Goal: Task Accomplishment & Management: Manage account settings

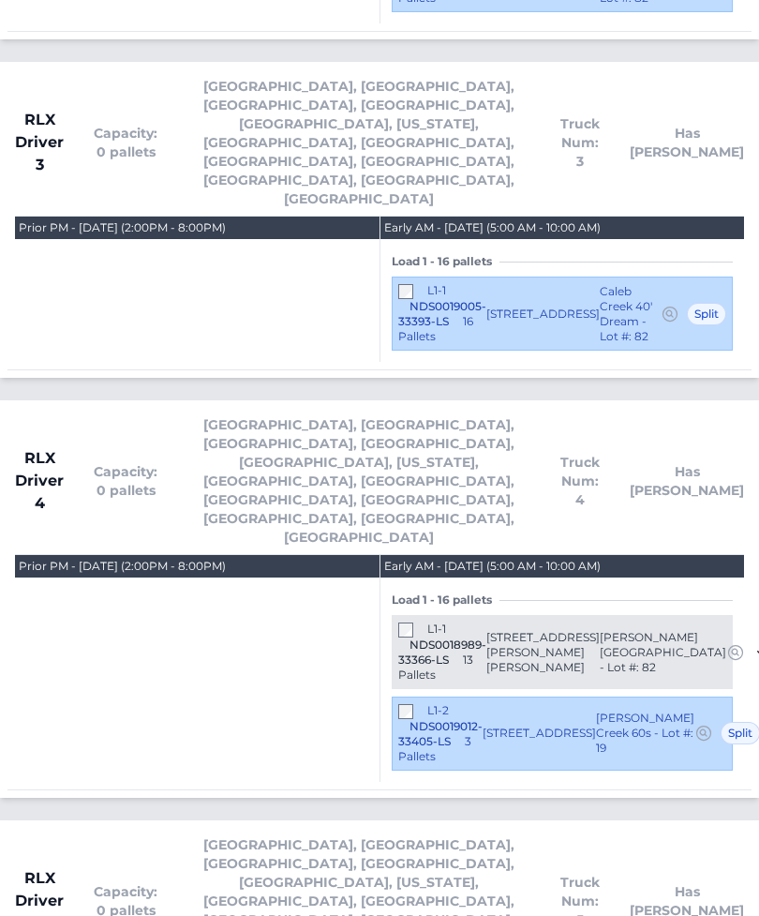
scroll to position [4503, 0]
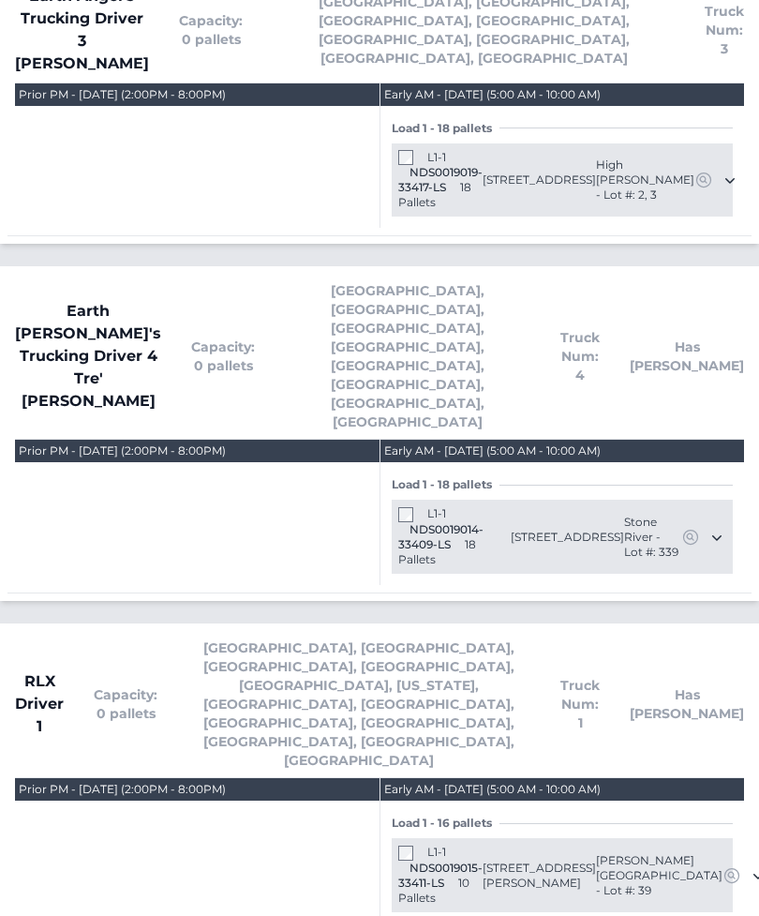
scroll to position [3033, 0]
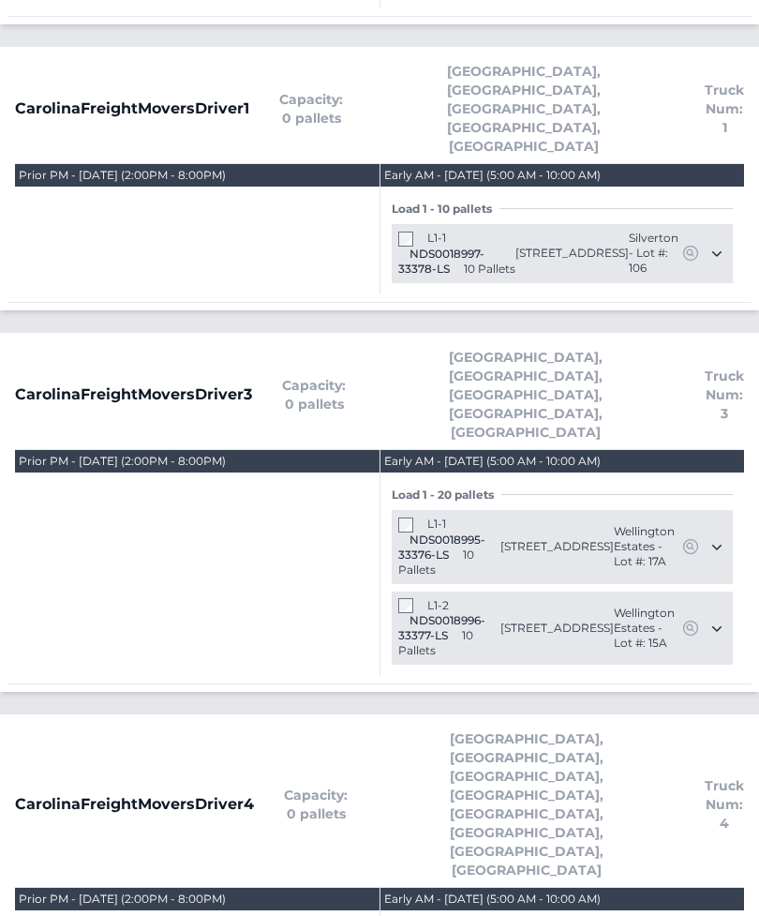
scroll to position [751, 0]
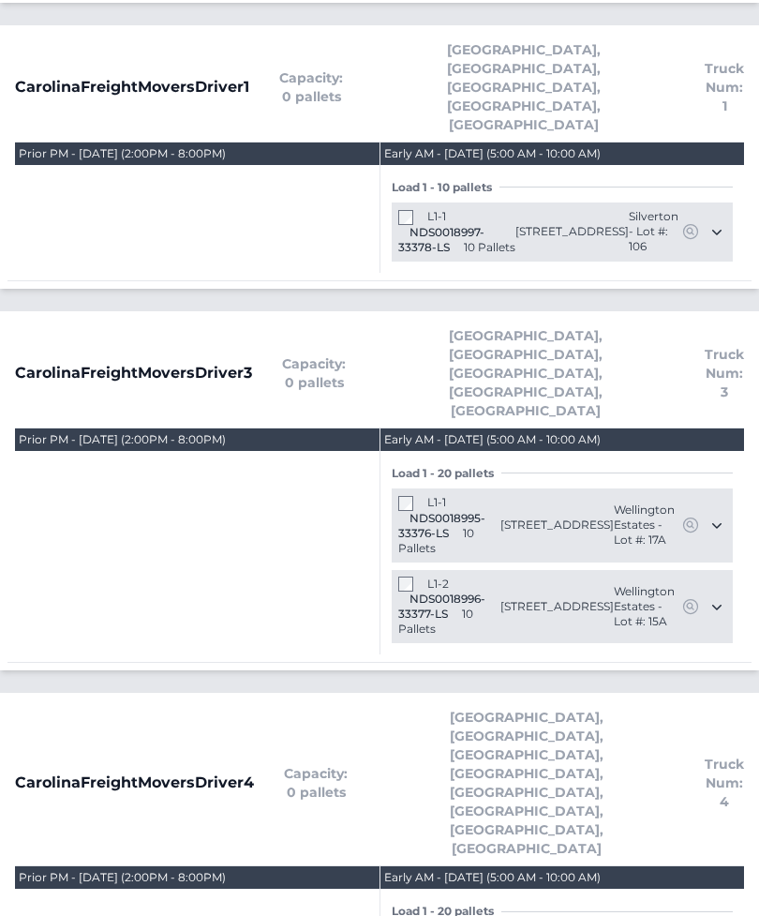
click at [396, 203] on div "L1-1 NDS0018997-33378-LS 10 Pallets 2719 Argento Circle Dacula, GA 30019 Silver…" at bounding box center [562, 232] width 341 height 59
click at [391, 166] on div "Load 1 - 10 pallets L1-1 NDS0018997-33378-LS" at bounding box center [563, 220] width 364 height 108
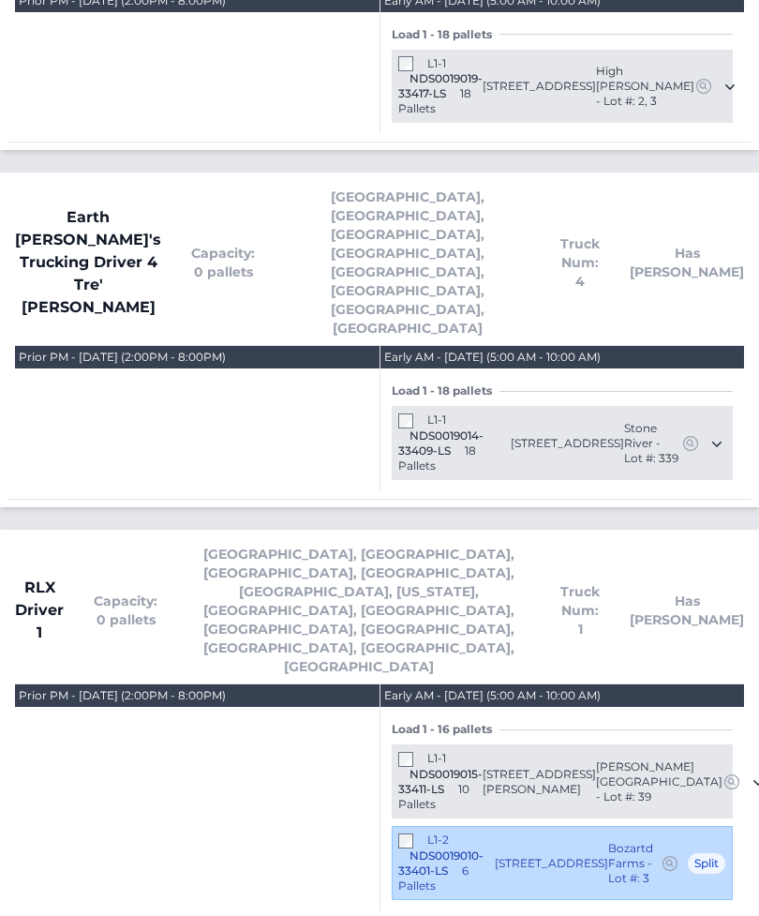
scroll to position [2997, 0]
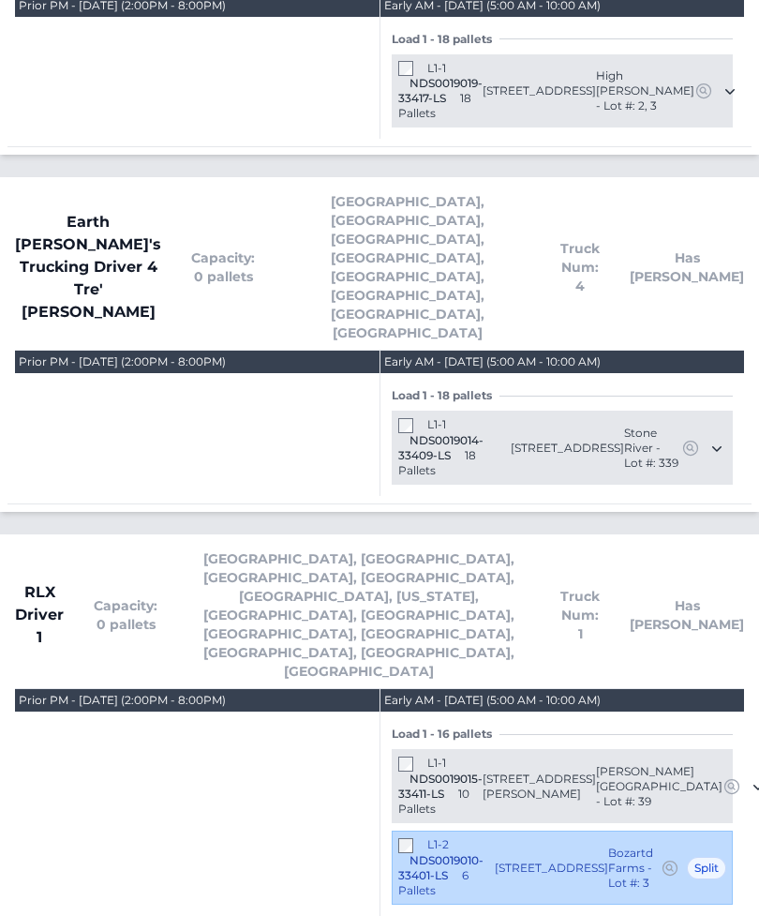
click at [125, 4] on section "CLS Logistics Driver 3 Capacity: 0 pallets Atlanta, Charlotte, Greenville" at bounding box center [379, 529] width 759 height 6003
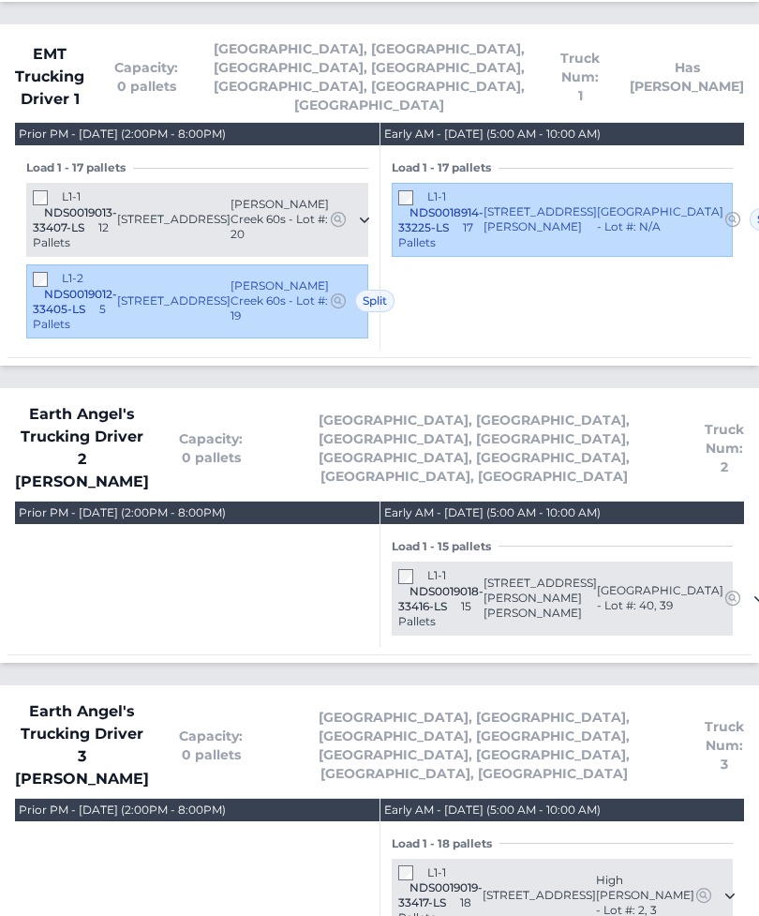
scroll to position [2222, 0]
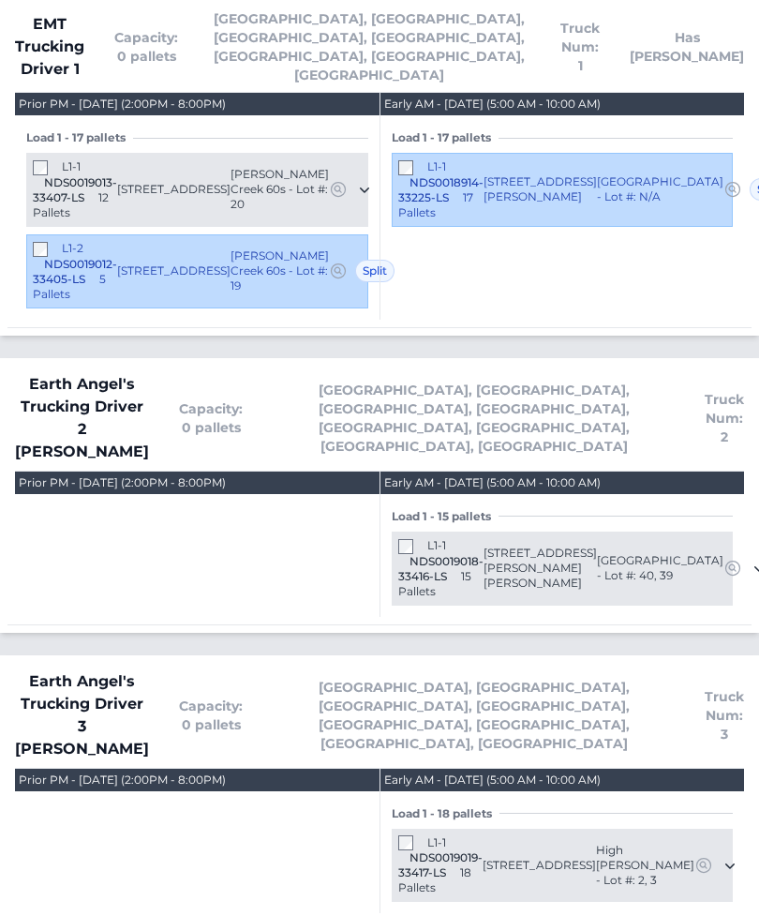
click at [400, 836] on div "L1-1 NDS0019019-33417-LS 18 Pallets" at bounding box center [440, 866] width 84 height 61
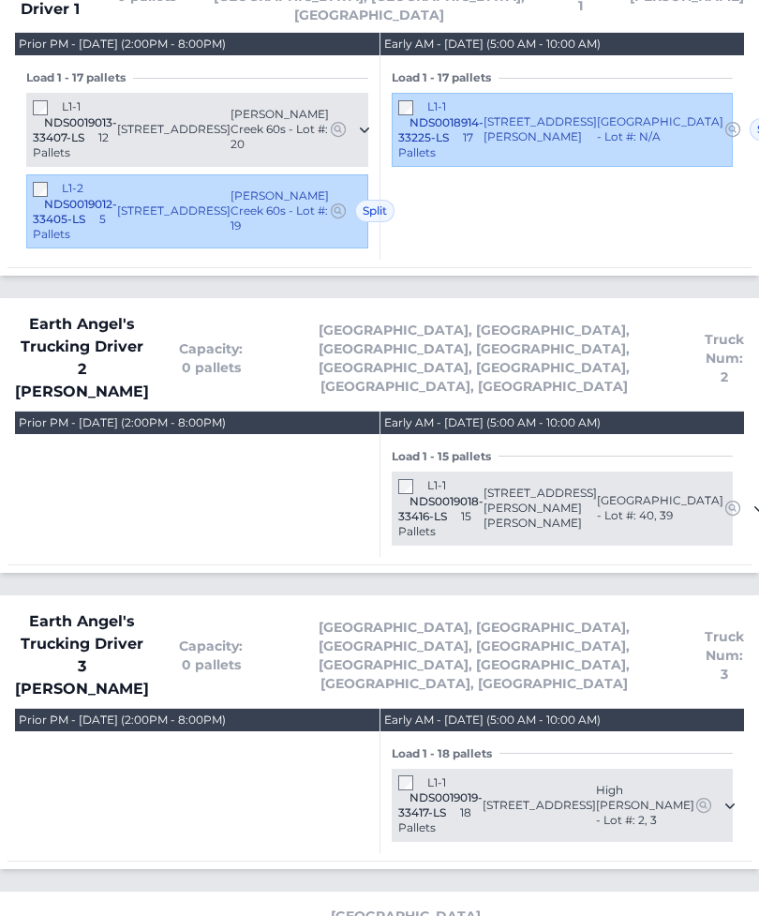
scroll to position [2283, 0]
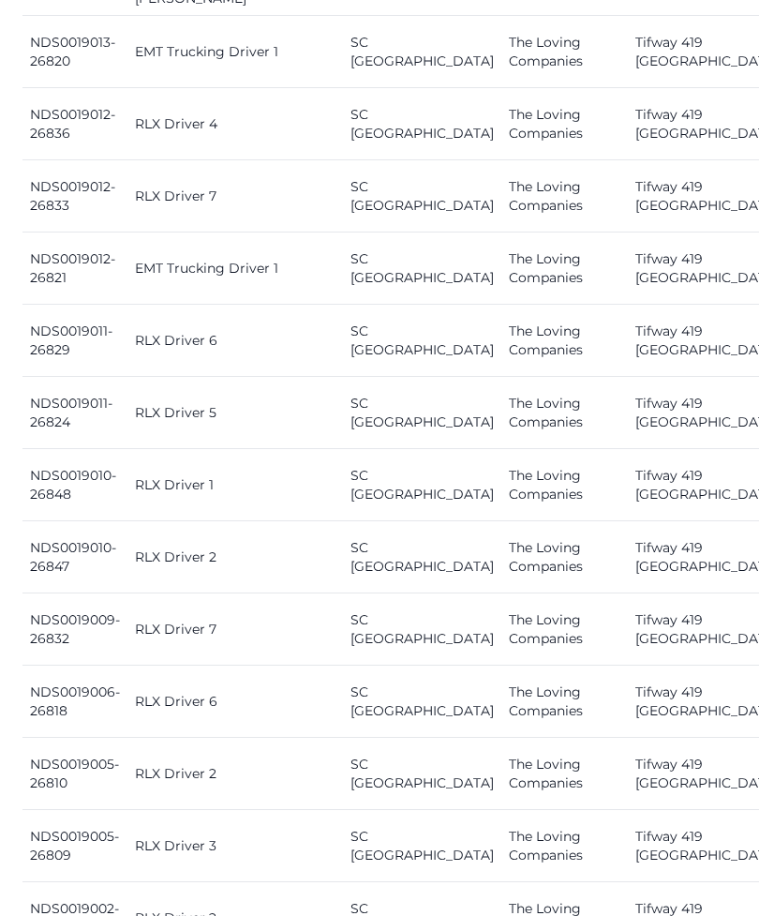
scroll to position [1280, 0]
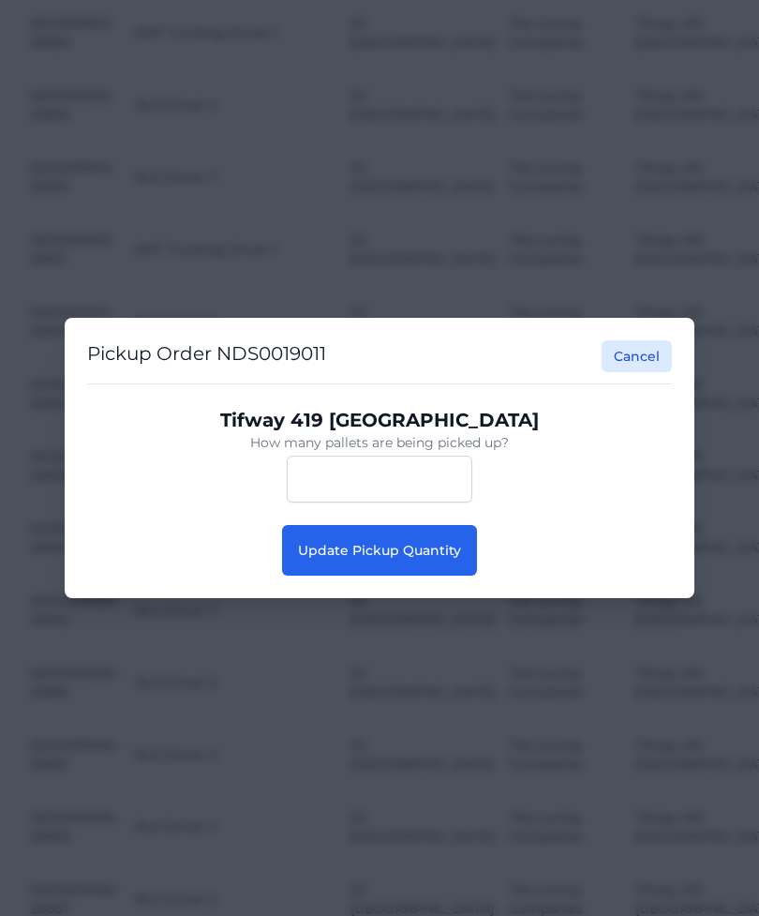
click at [455, 559] on button "Update Pickup Quantity" at bounding box center [379, 550] width 195 height 51
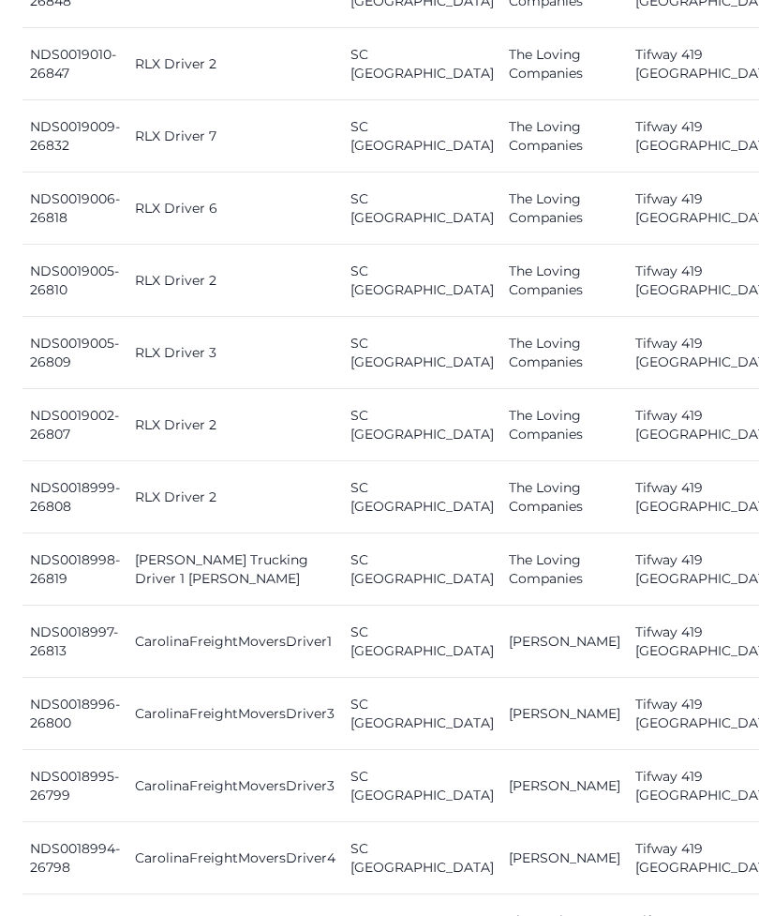
scroll to position [1773, 0]
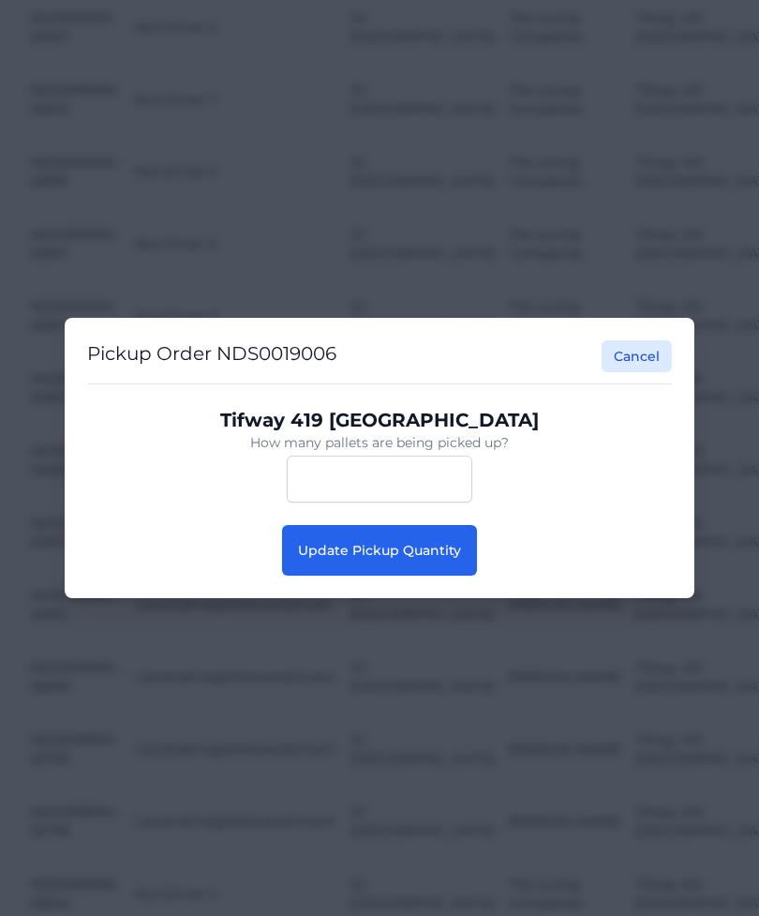
click at [421, 564] on button "Update Pickup Quantity" at bounding box center [379, 550] width 195 height 51
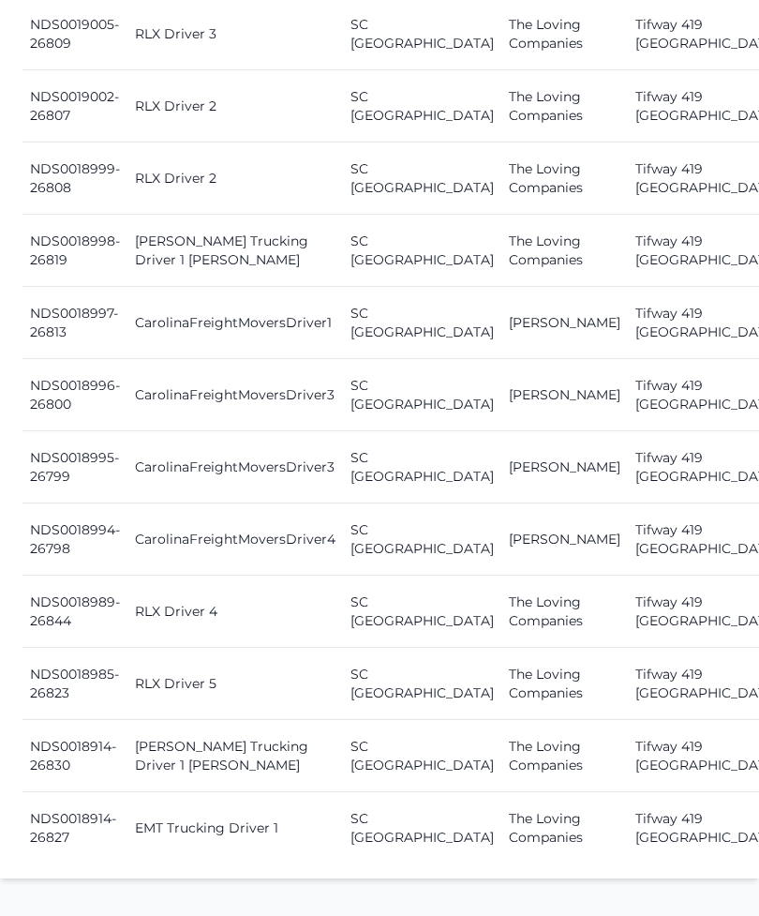
scroll to position [2092, 0]
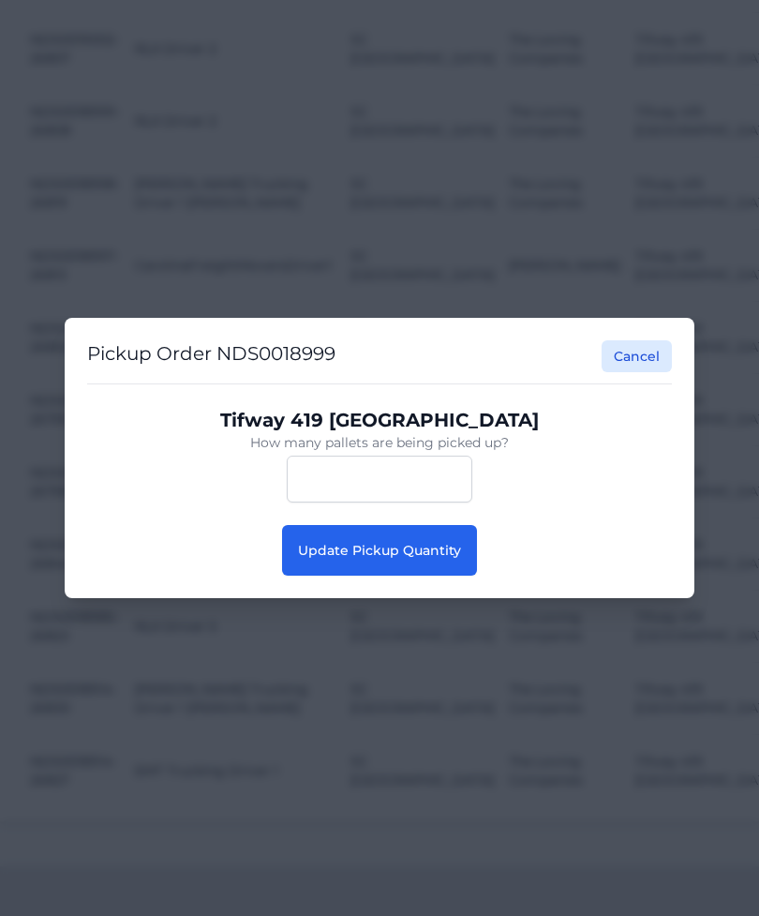
click at [442, 549] on span "Update Pickup Quantity" at bounding box center [379, 550] width 163 height 17
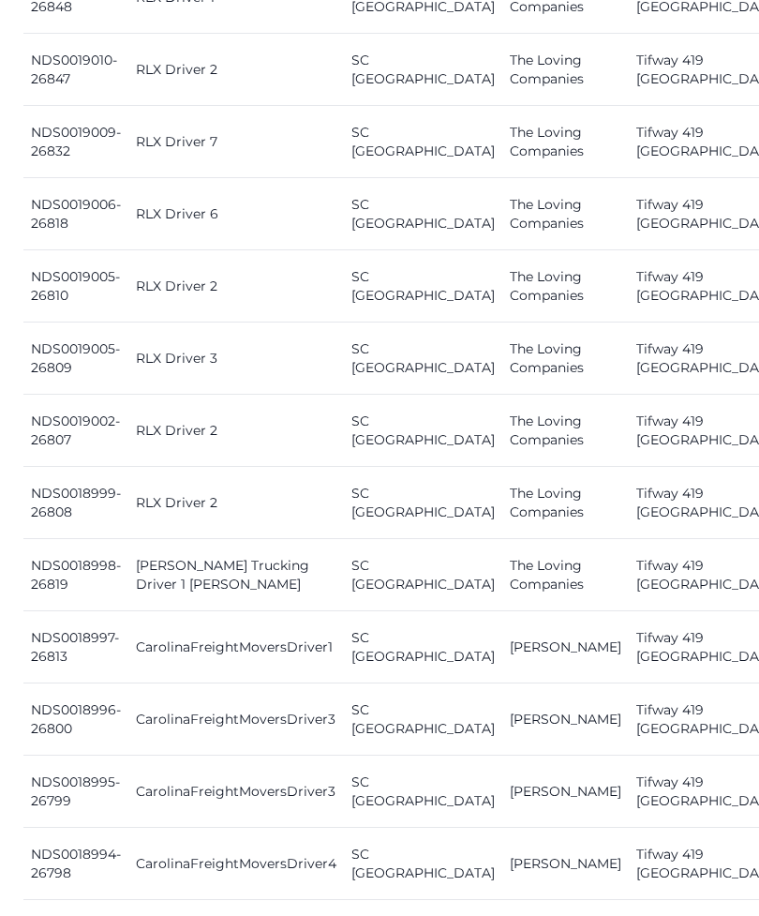
scroll to position [1759, 0]
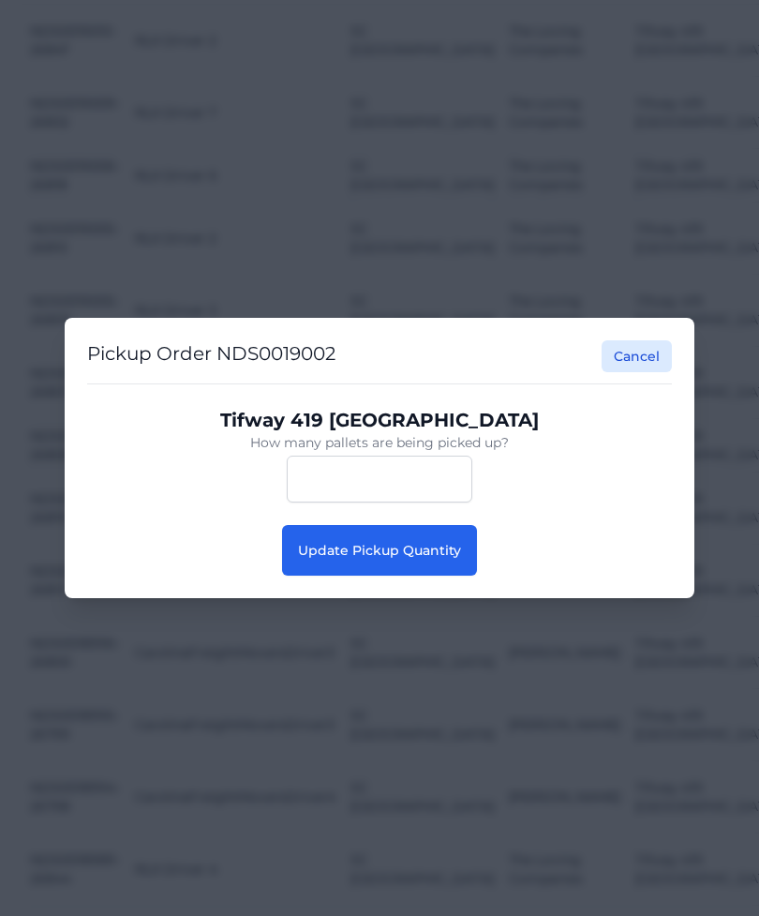
click at [475, 576] on button "Update Pickup Quantity" at bounding box center [379, 550] width 195 height 51
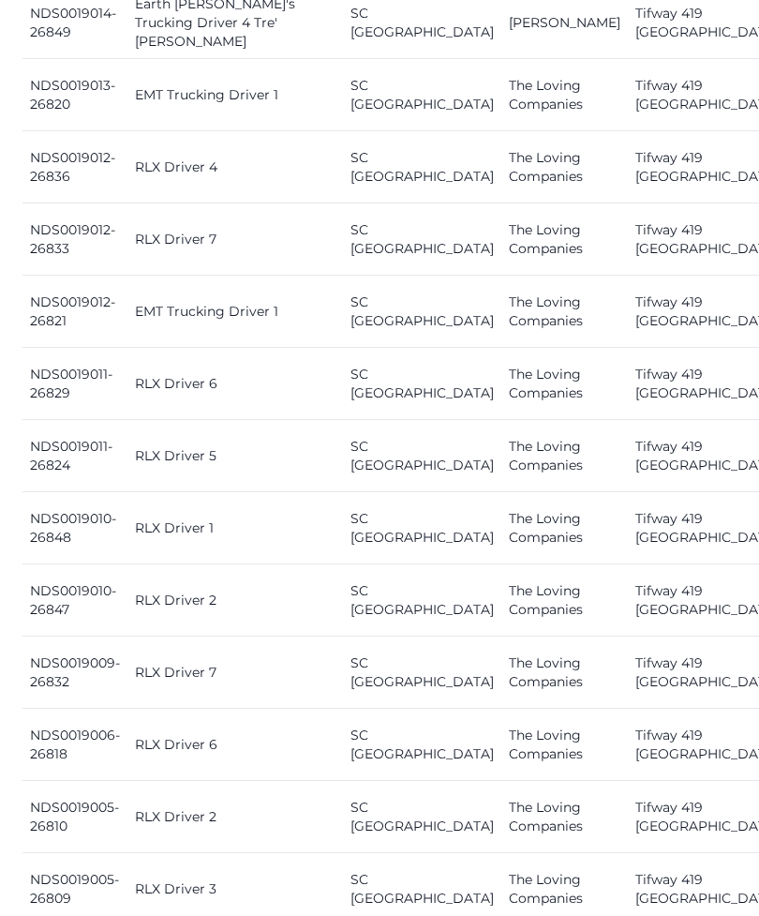
scroll to position [1244, 0]
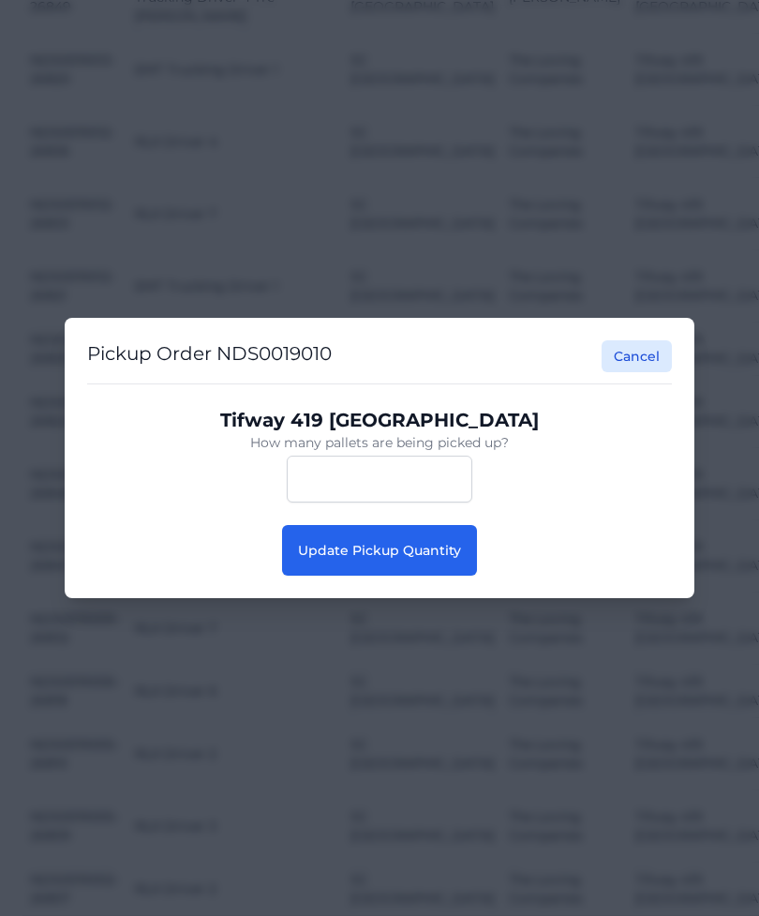
click at [469, 576] on button "Update Pickup Quantity" at bounding box center [379, 550] width 195 height 51
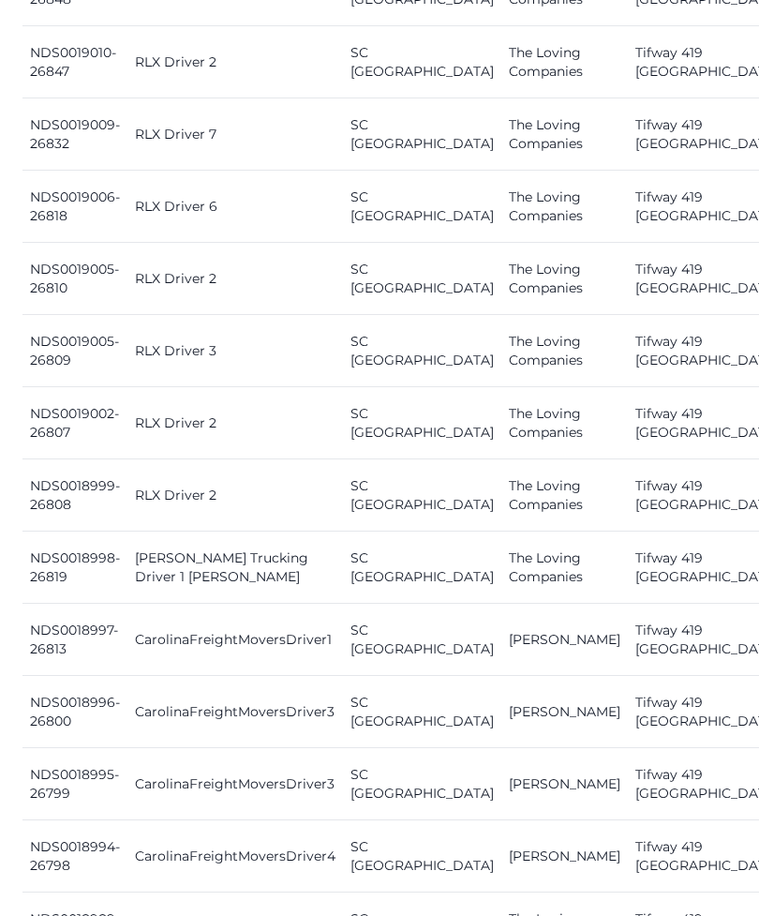
scroll to position [1769, 0]
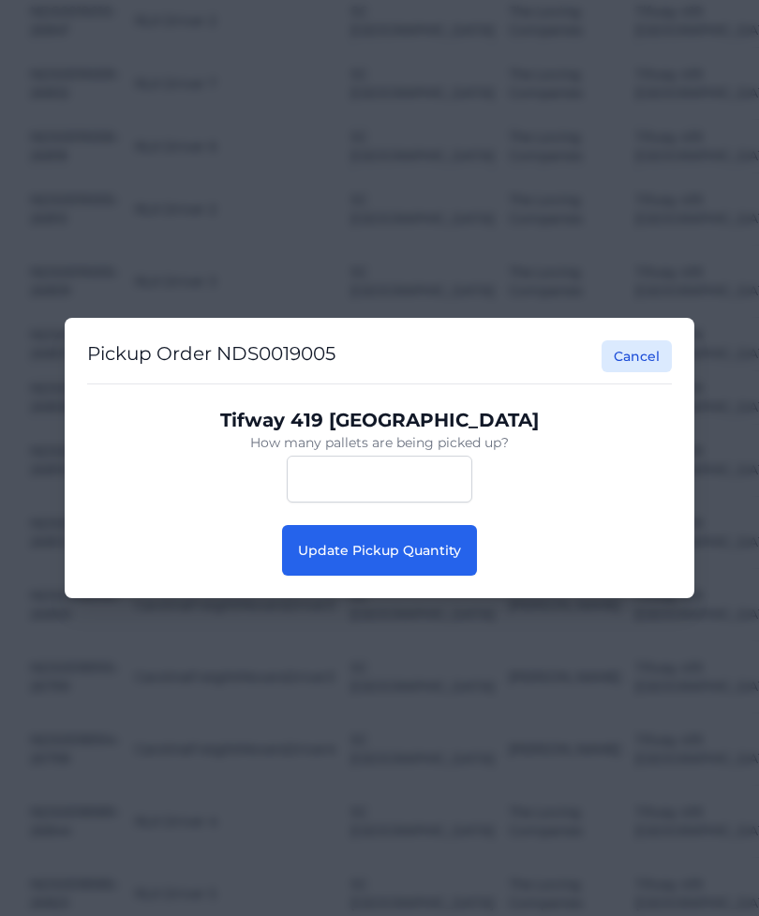
click at [445, 559] on span "Update Pickup Quantity" at bounding box center [379, 550] width 163 height 17
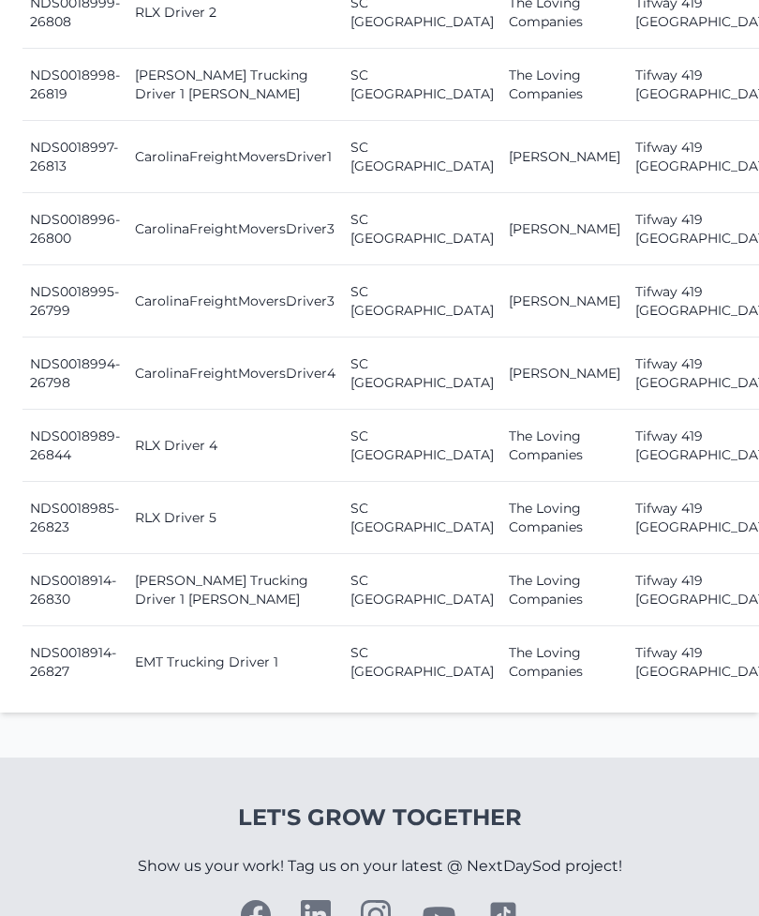
scroll to position [2257, 0]
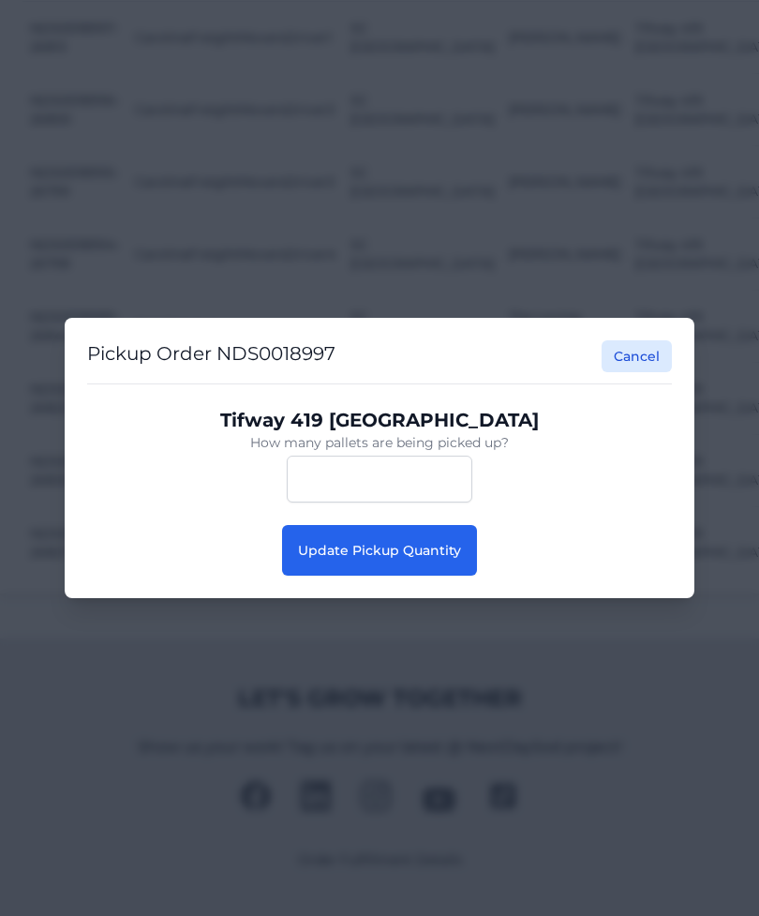
click at [449, 559] on span "Update Pickup Quantity" at bounding box center [379, 550] width 163 height 17
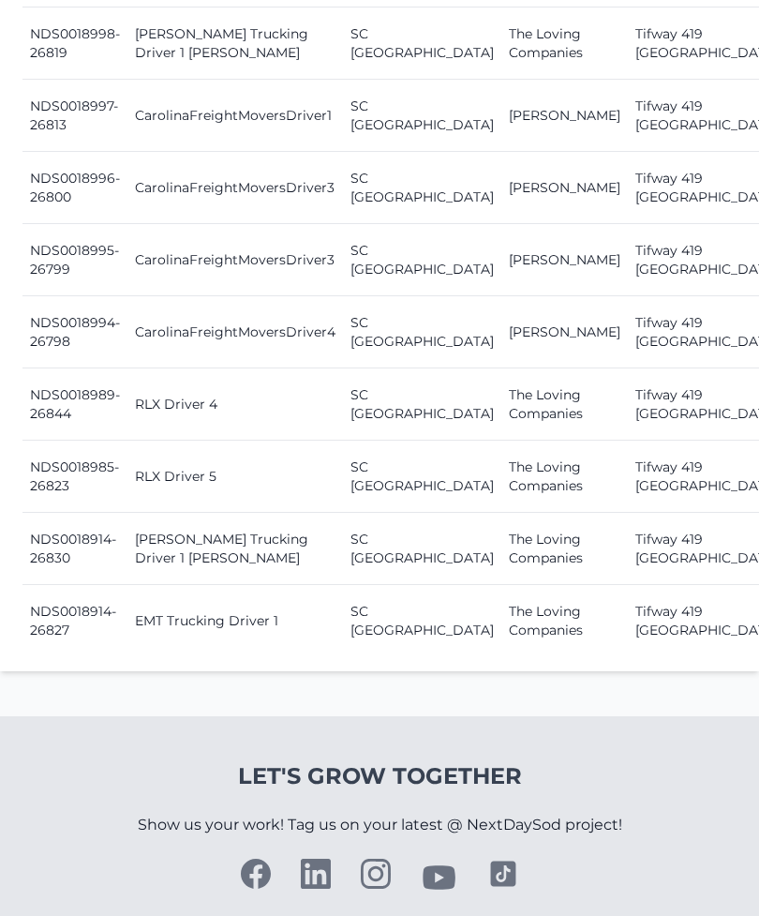
scroll to position [2298, 0]
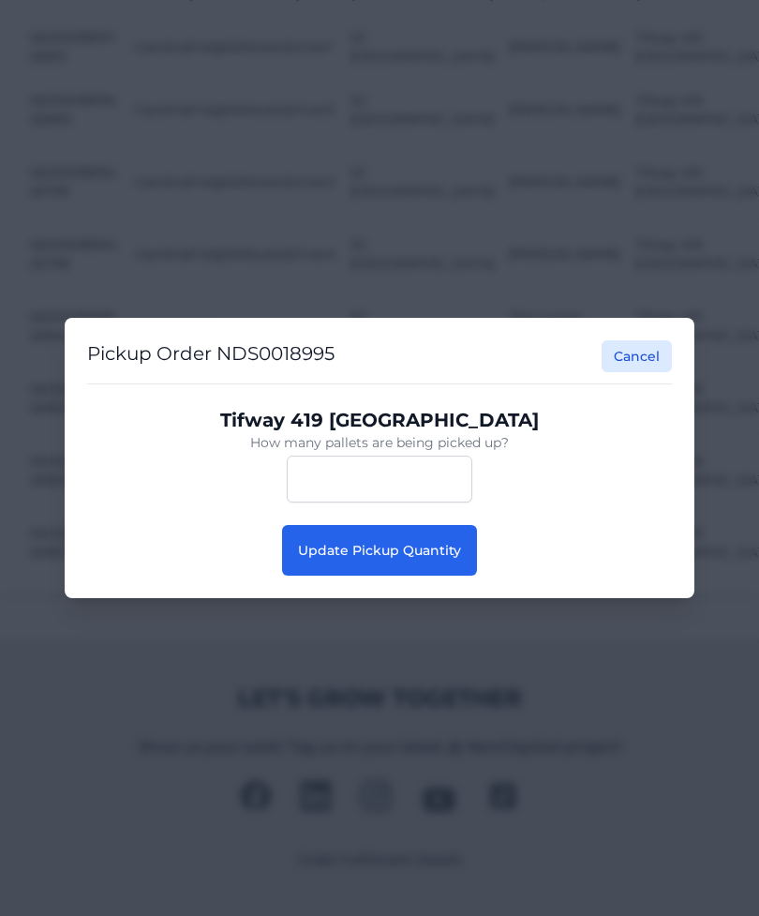
click at [412, 576] on button "Update Pickup Quantity" at bounding box center [379, 550] width 195 height 51
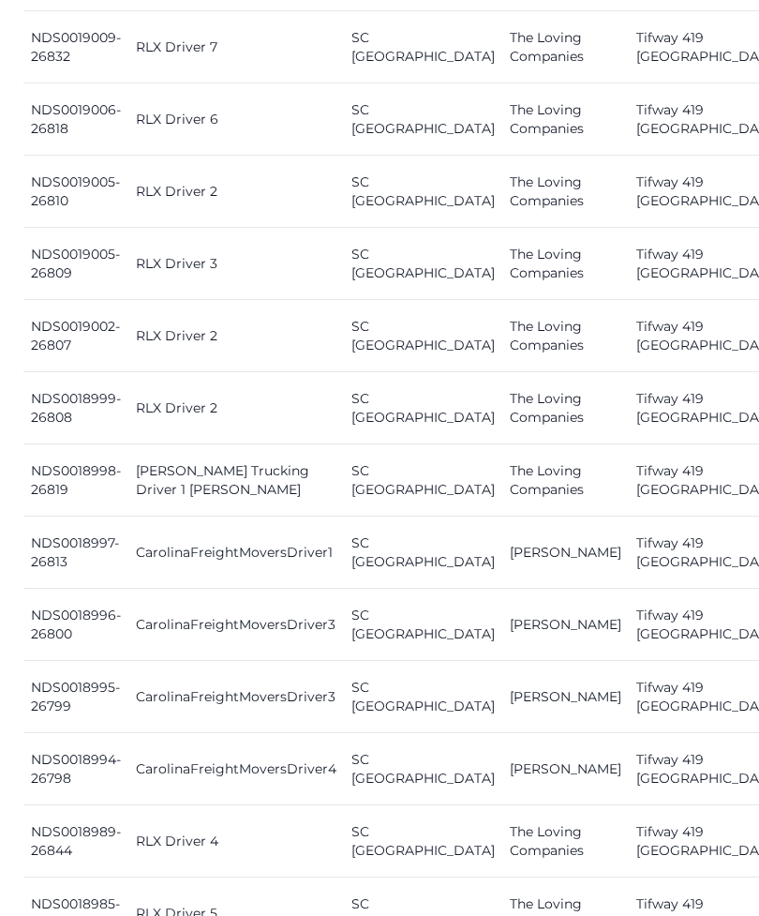
scroll to position [1863, 0]
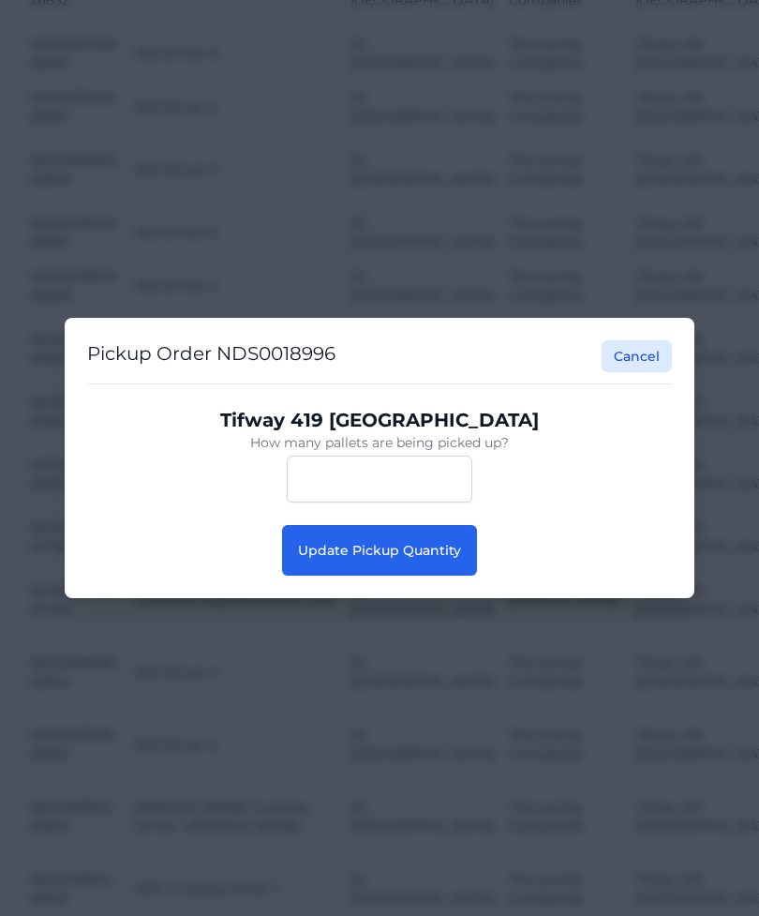
click at [475, 576] on button "Update Pickup Quantity" at bounding box center [379, 550] width 195 height 51
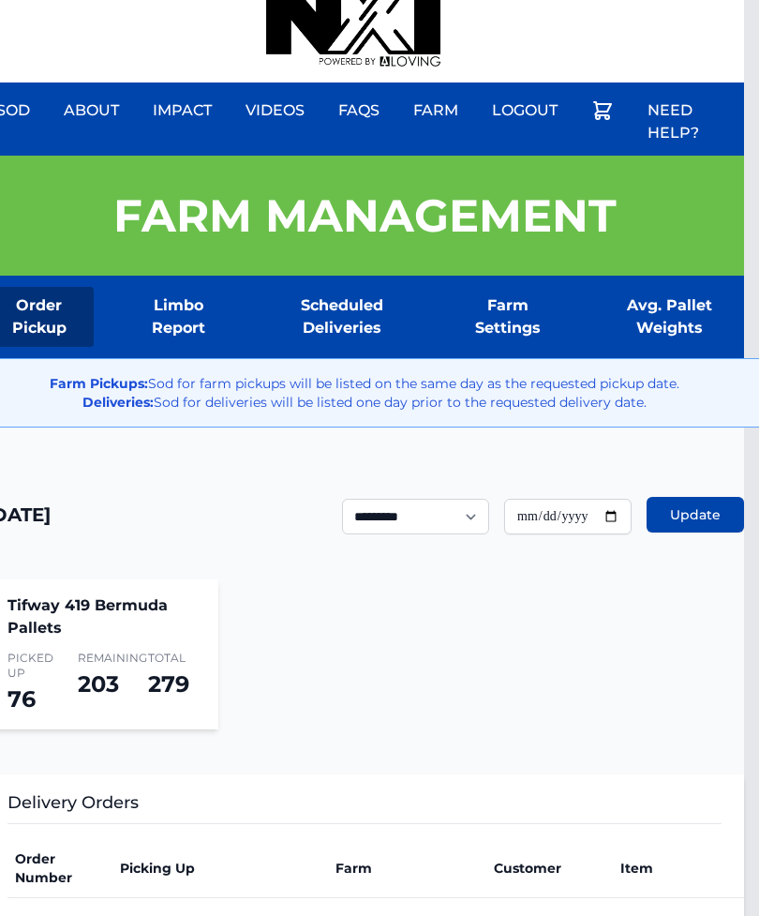
scroll to position [0, 15]
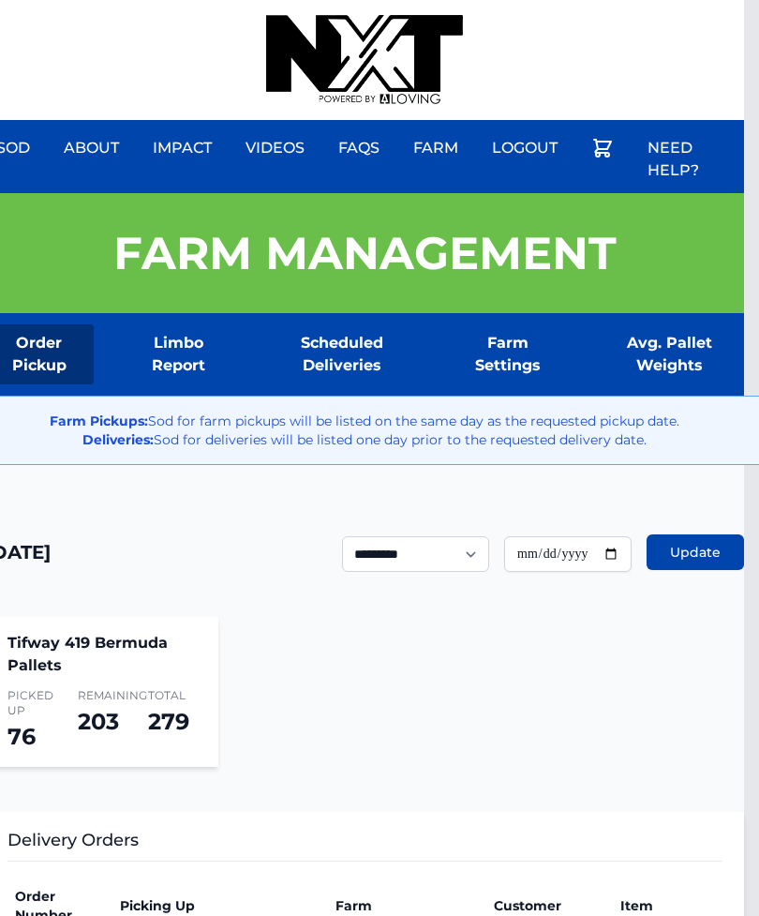
click at [649, 2] on div "Sod About Impact Videos FAQs Need Help? Farm My Account Logout" at bounding box center [364, 60] width 759 height 120
click at [696, 4] on div "Sod About Impact Videos FAQs Need Help? Farm My Account Logout" at bounding box center [364, 60] width 759 height 120
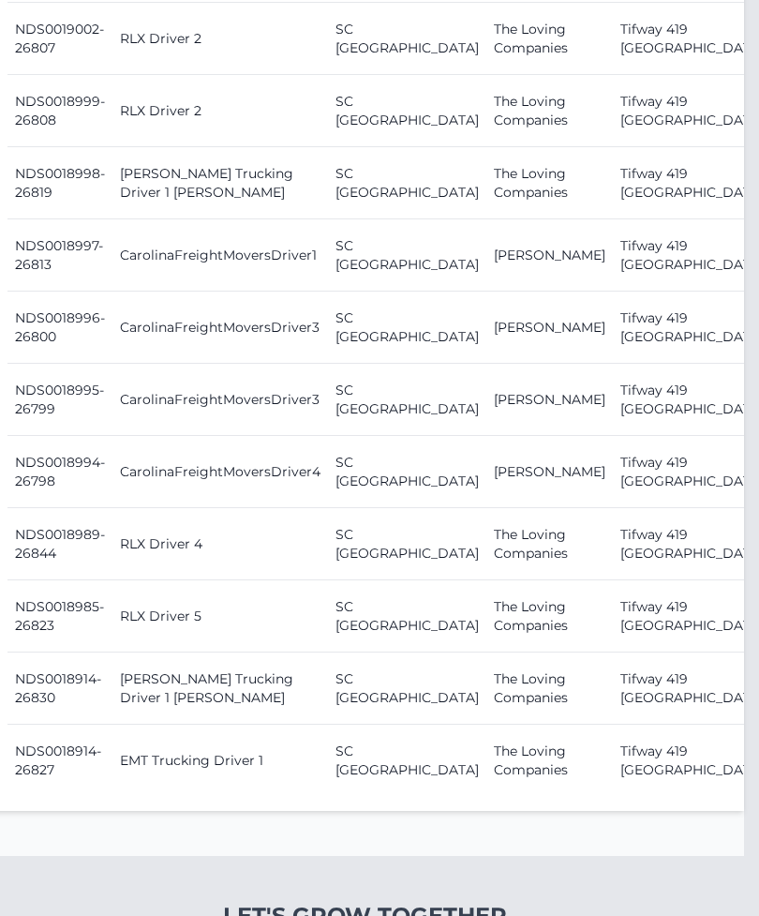
scroll to position [2318, 15]
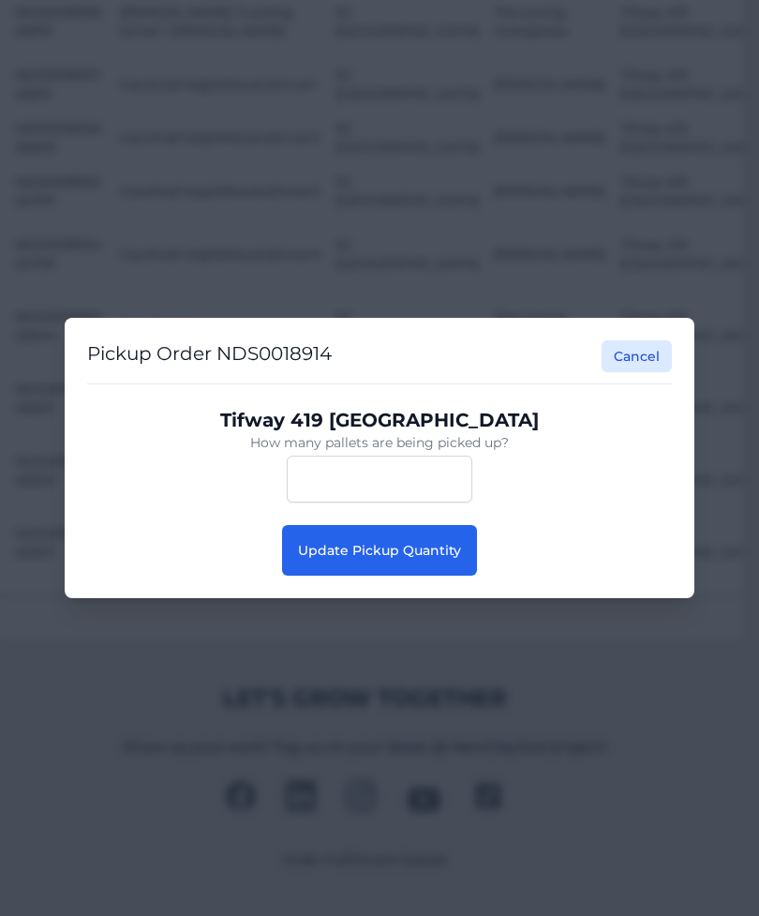
click at [449, 559] on span "Update Pickup Quantity" at bounding box center [379, 550] width 163 height 17
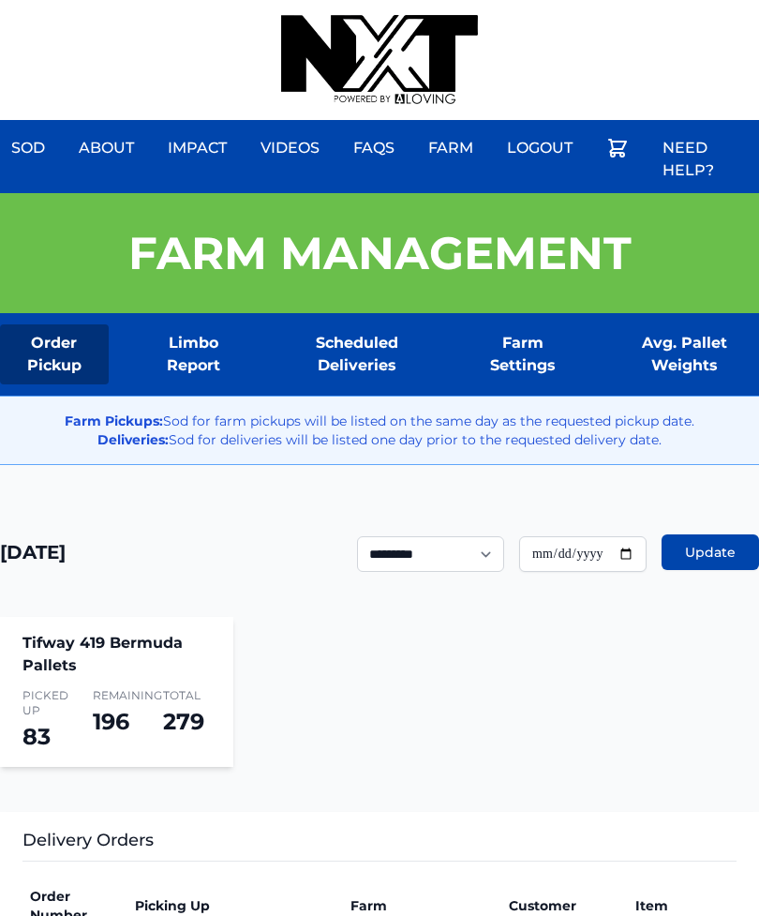
click at [667, 7] on div "Sod About Impact Videos FAQs Need Help? Farm My Account Logout" at bounding box center [379, 60] width 759 height 120
click at [666, 5] on div "Sod About Impact Videos FAQs Need Help? Farm My Account Logout" at bounding box center [379, 60] width 759 height 120
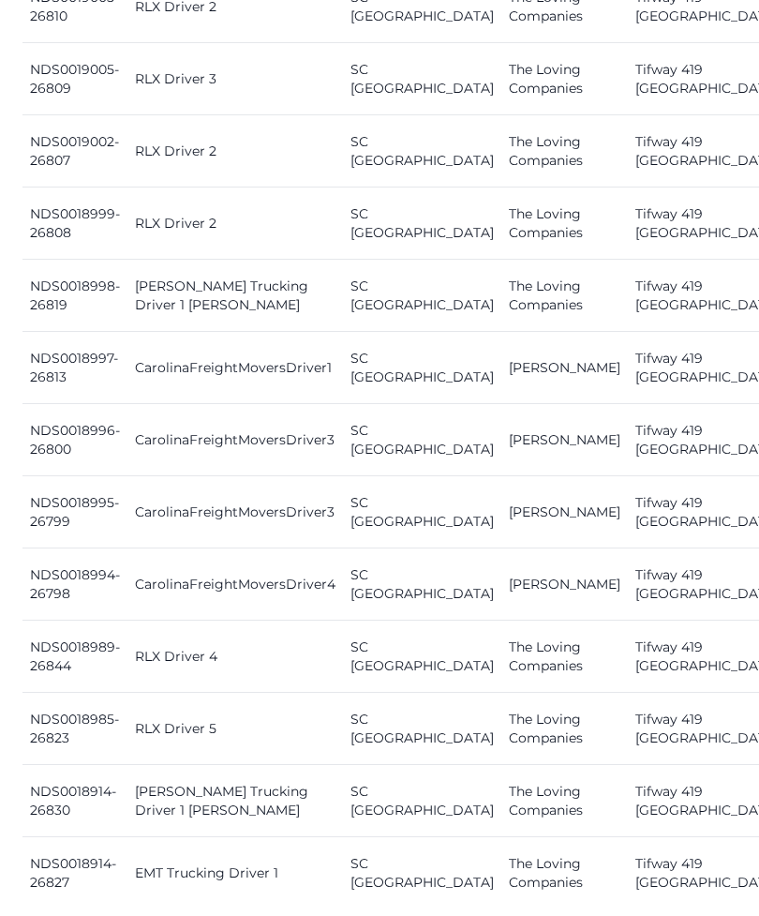
scroll to position [2047, 0]
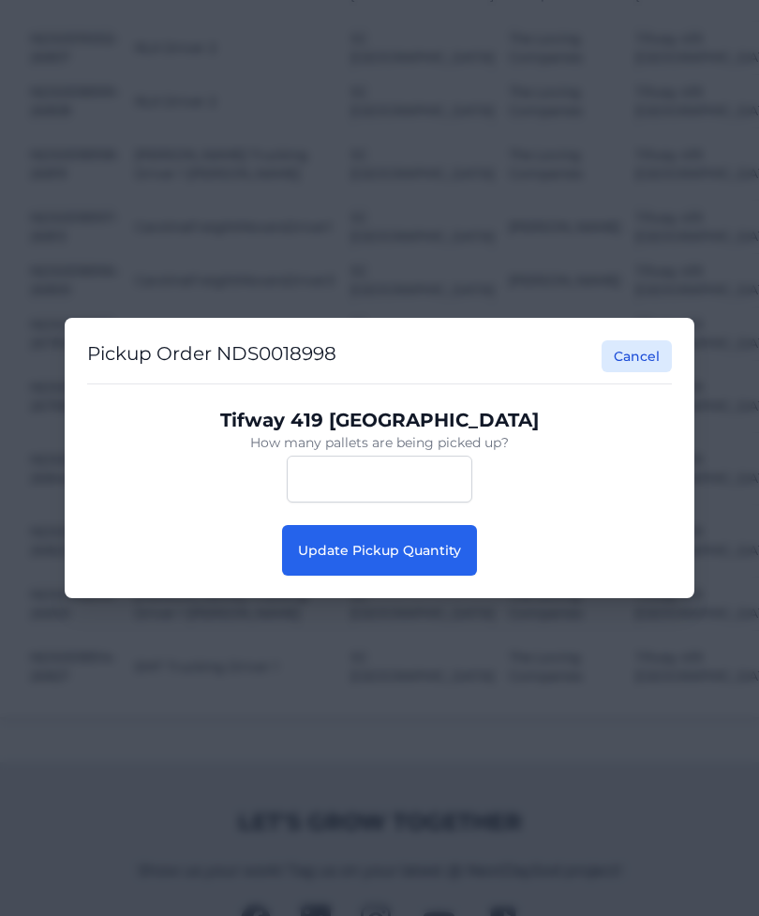
click at [459, 576] on button "Update Pickup Quantity" at bounding box center [379, 550] width 195 height 51
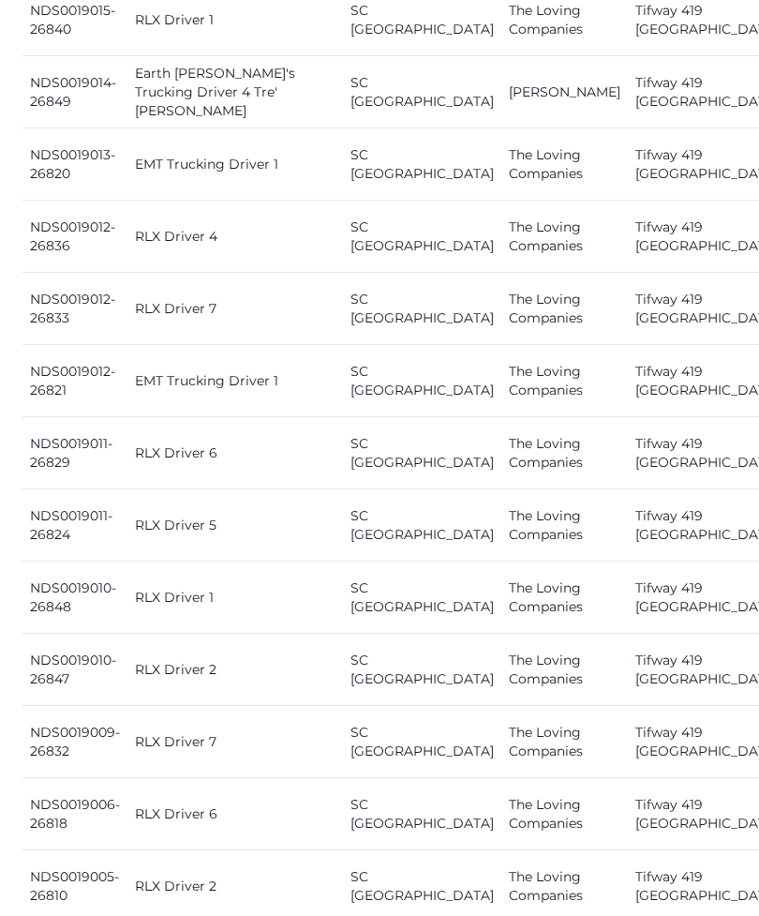
scroll to position [1158, 0]
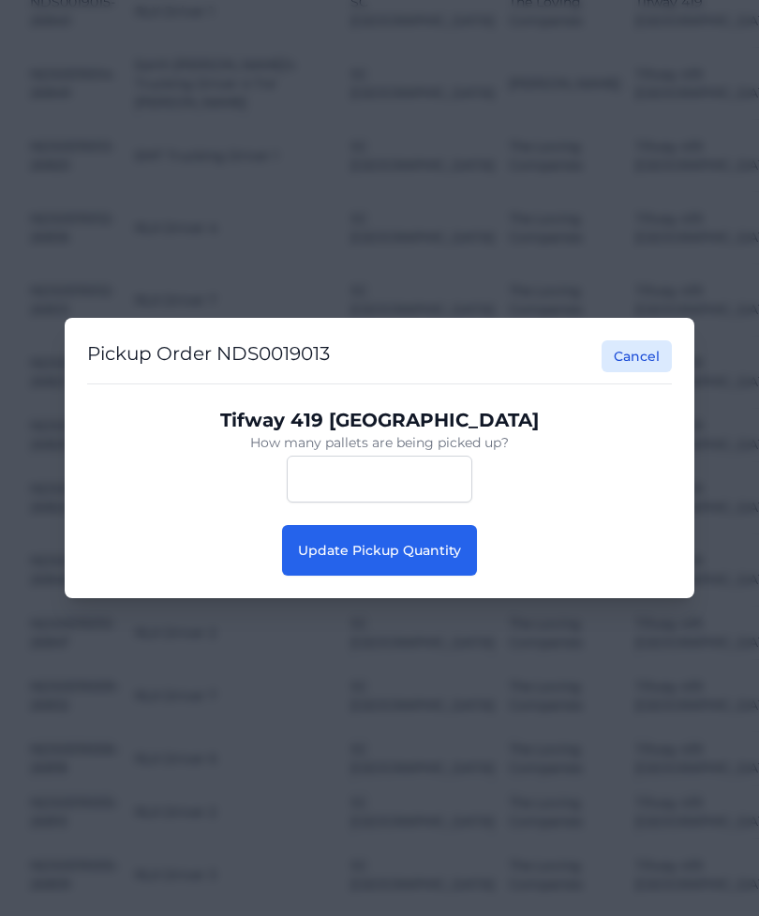
click at [435, 559] on span "Update Pickup Quantity" at bounding box center [379, 550] width 163 height 17
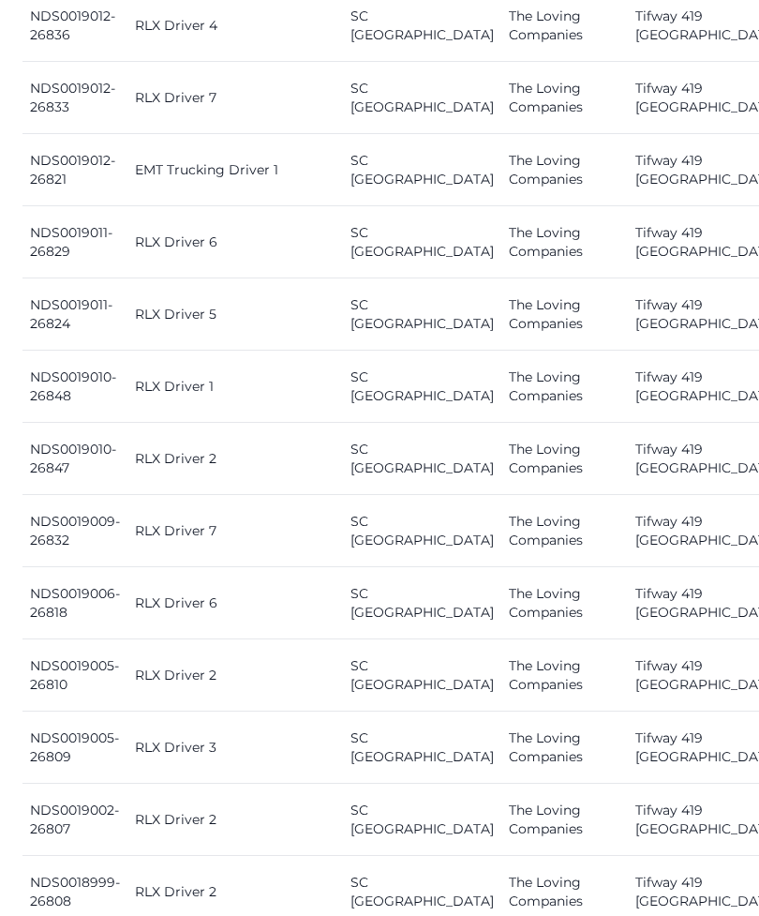
scroll to position [1377, 0]
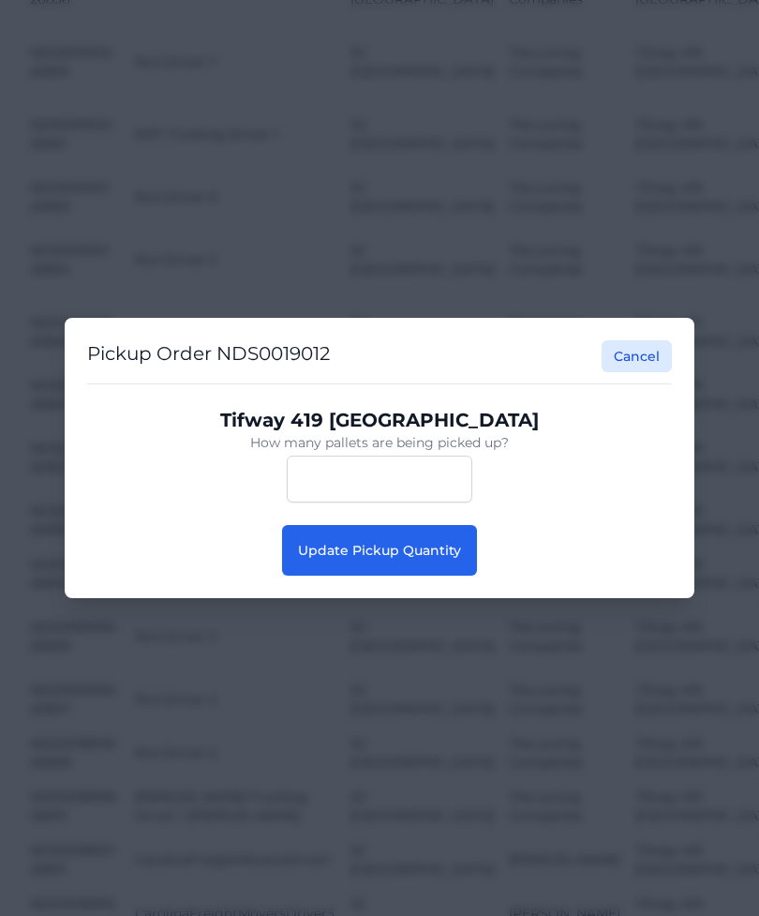
click at [442, 576] on button "Update Pickup Quantity" at bounding box center [379, 550] width 195 height 51
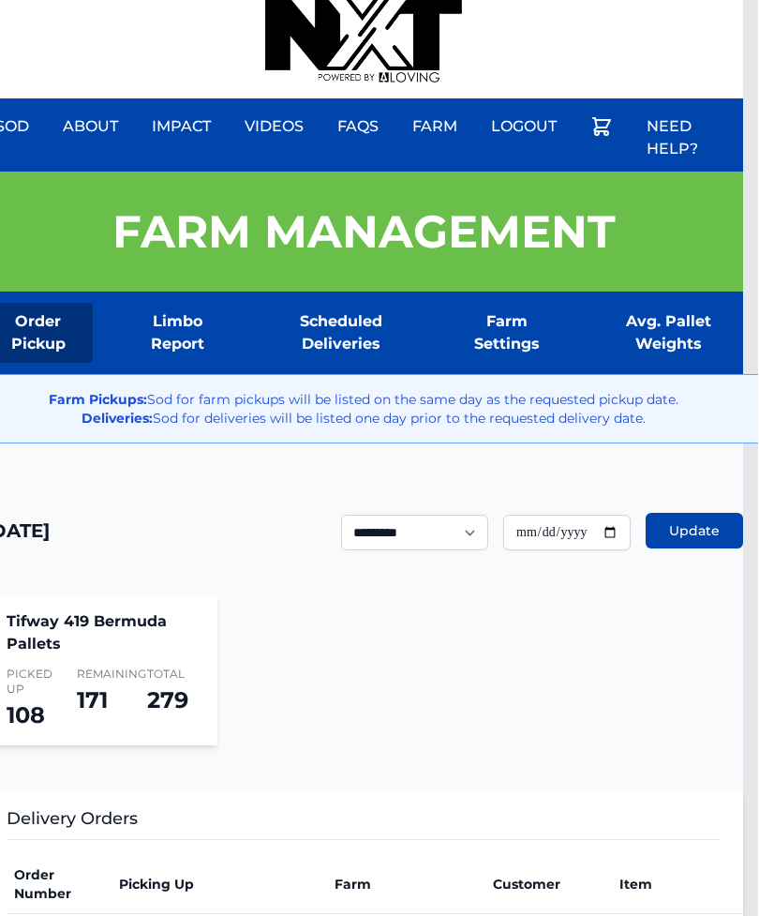
scroll to position [0, 15]
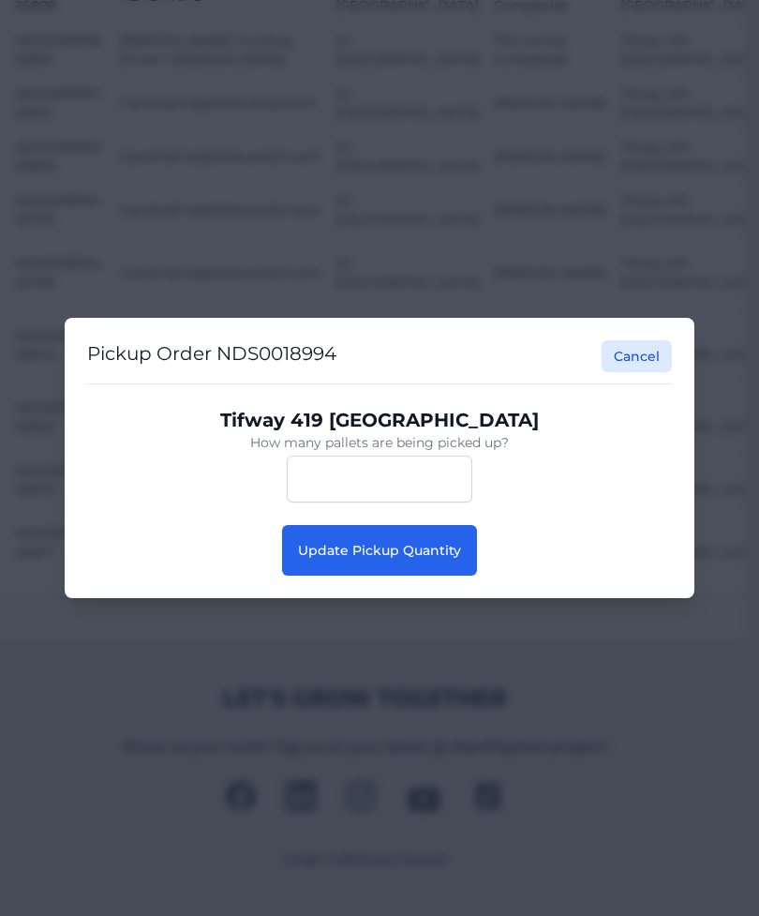
click at [440, 576] on button "Update Pickup Quantity" at bounding box center [379, 550] width 195 height 51
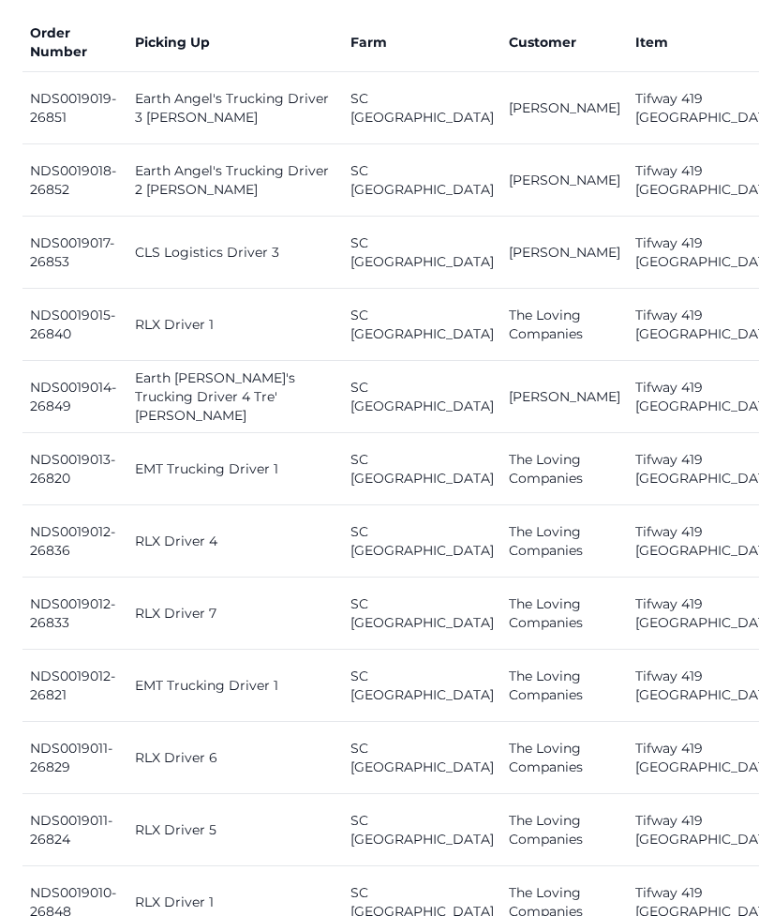
scroll to position [861, 0]
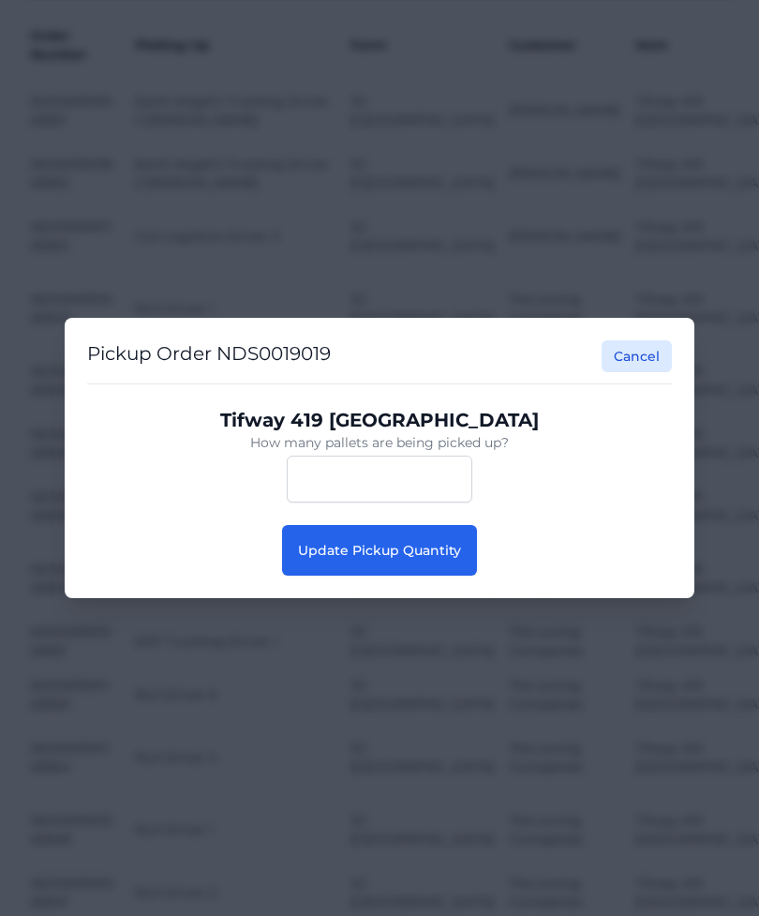
click at [425, 546] on span "Update Pickup Quantity" at bounding box center [379, 550] width 163 height 17
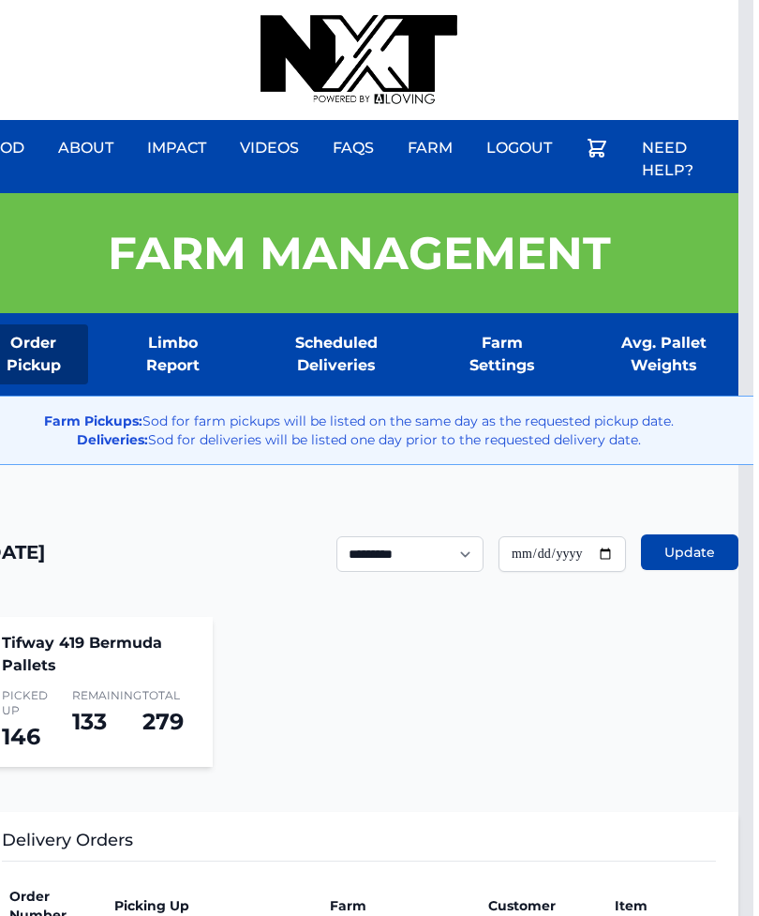
scroll to position [0, 5]
